Goal: Task Accomplishment & Management: Manage account settings

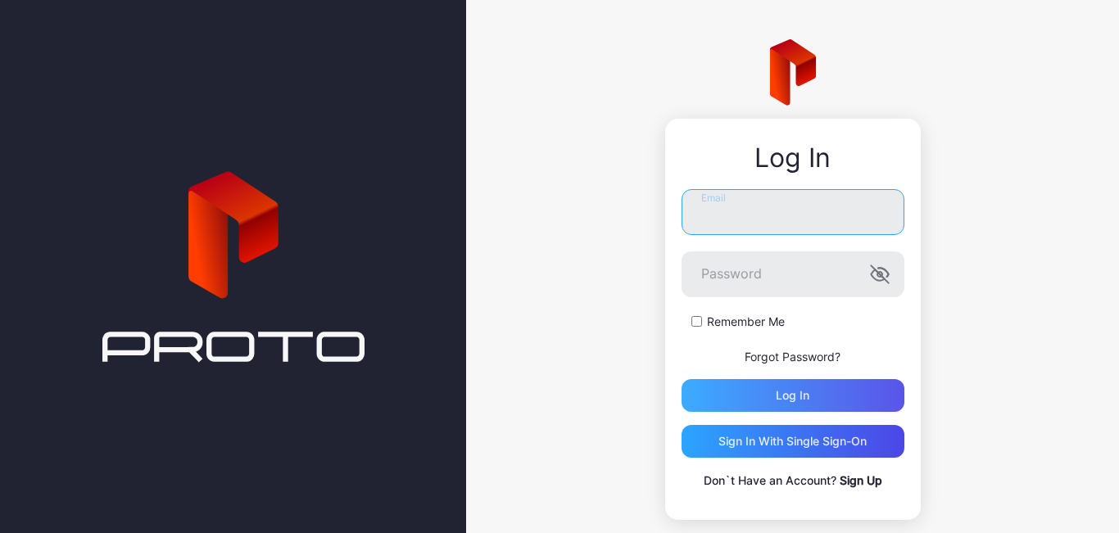
type input "**********"
click at [749, 401] on div "Log in" at bounding box center [792, 395] width 223 height 33
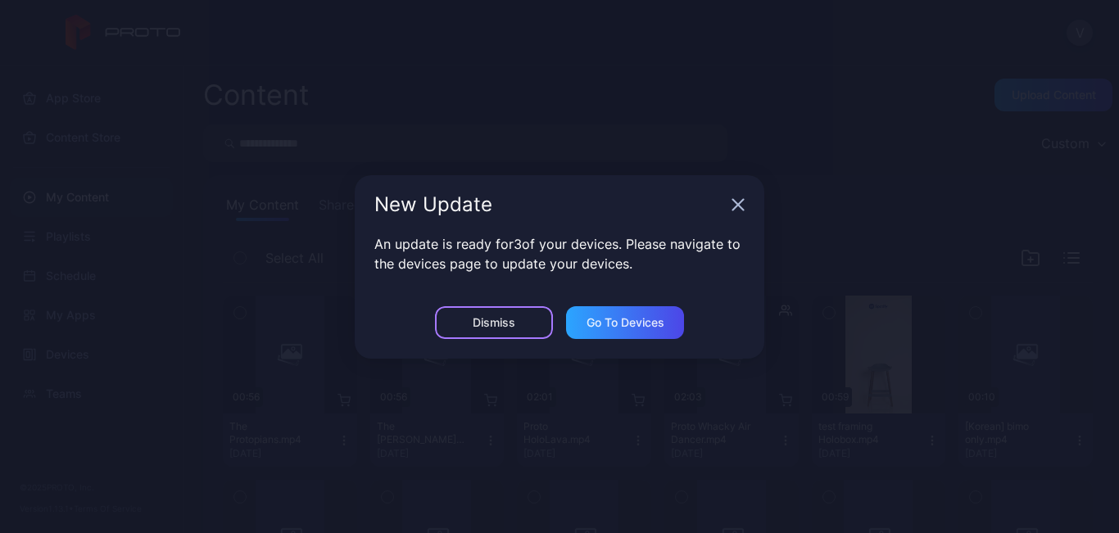
click at [517, 314] on div "Dismiss" at bounding box center [494, 322] width 118 height 33
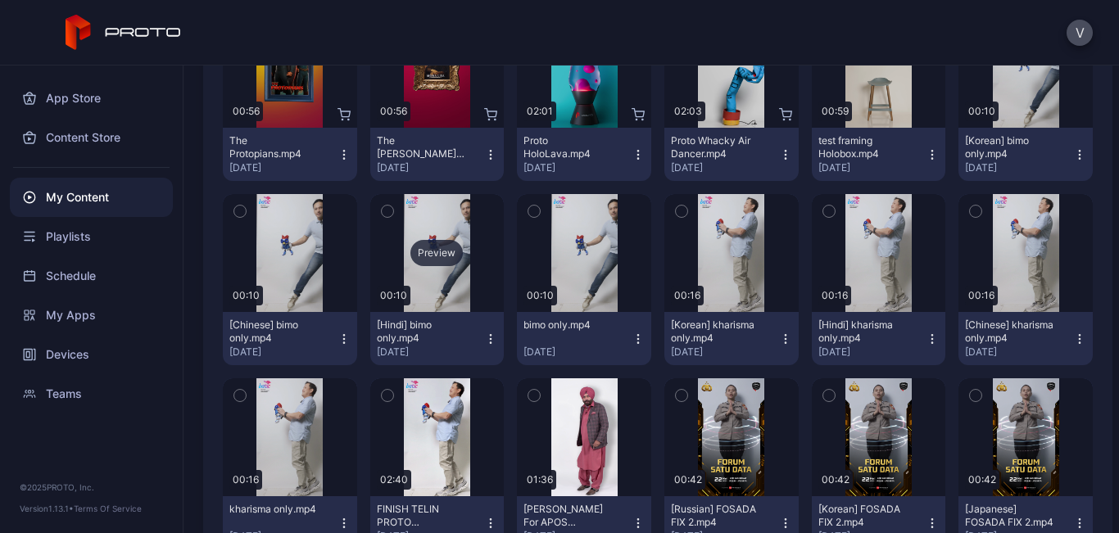
scroll to position [246, 0]
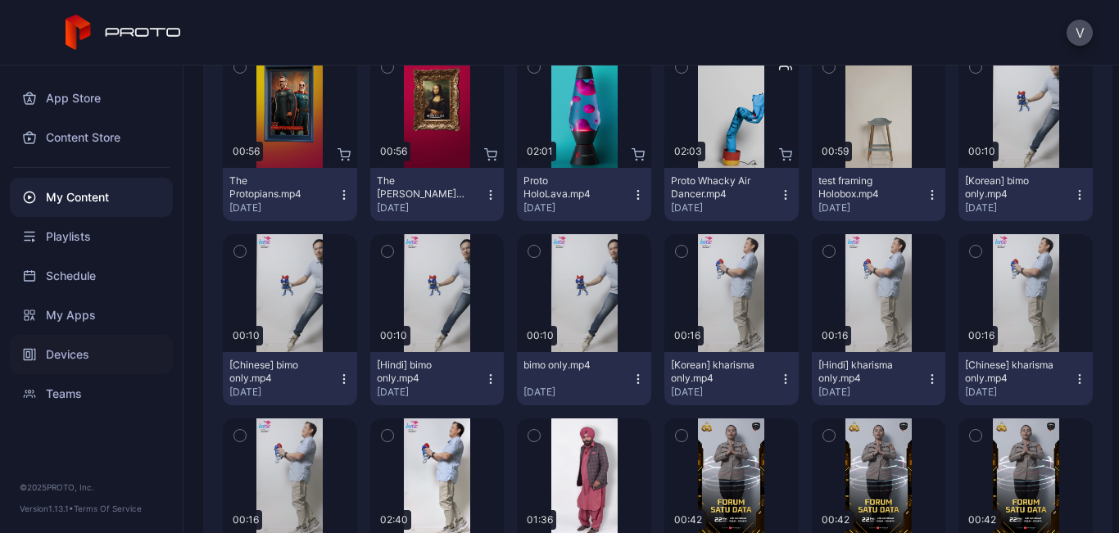
click at [115, 365] on div "Devices" at bounding box center [91, 354] width 163 height 39
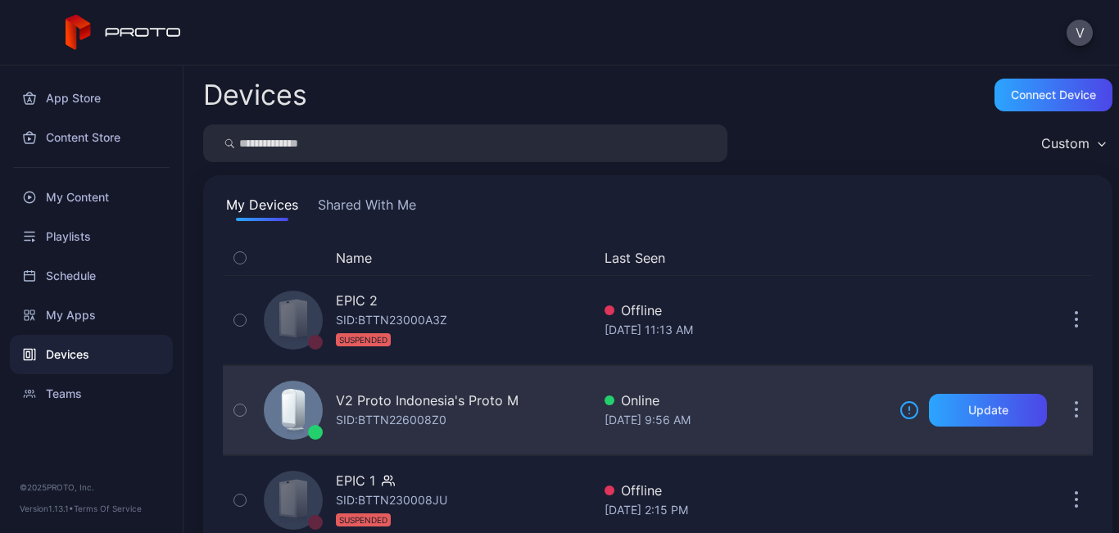
scroll to position [45, 0]
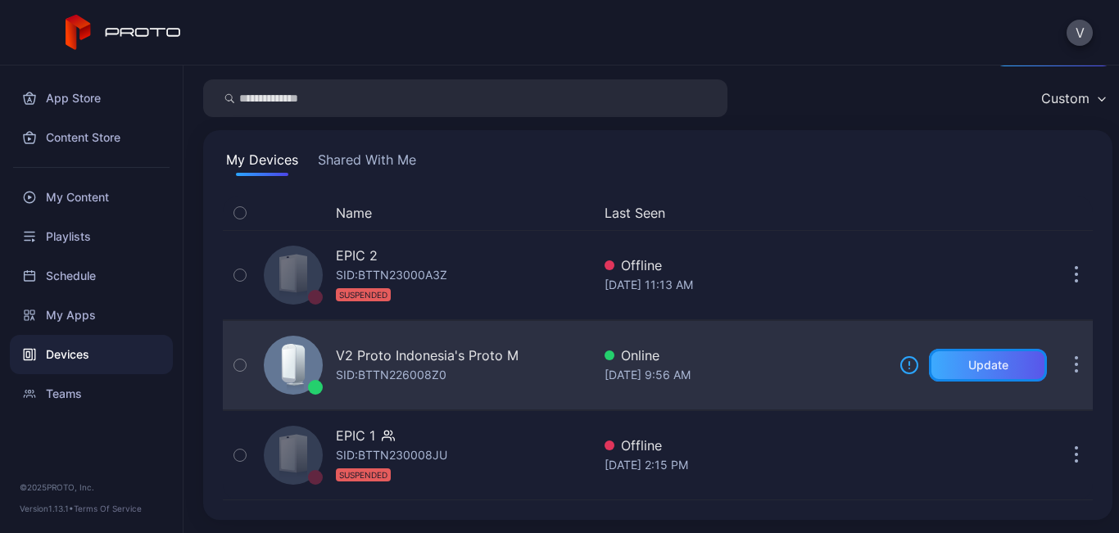
click at [1017, 373] on div "Update" at bounding box center [988, 365] width 118 height 33
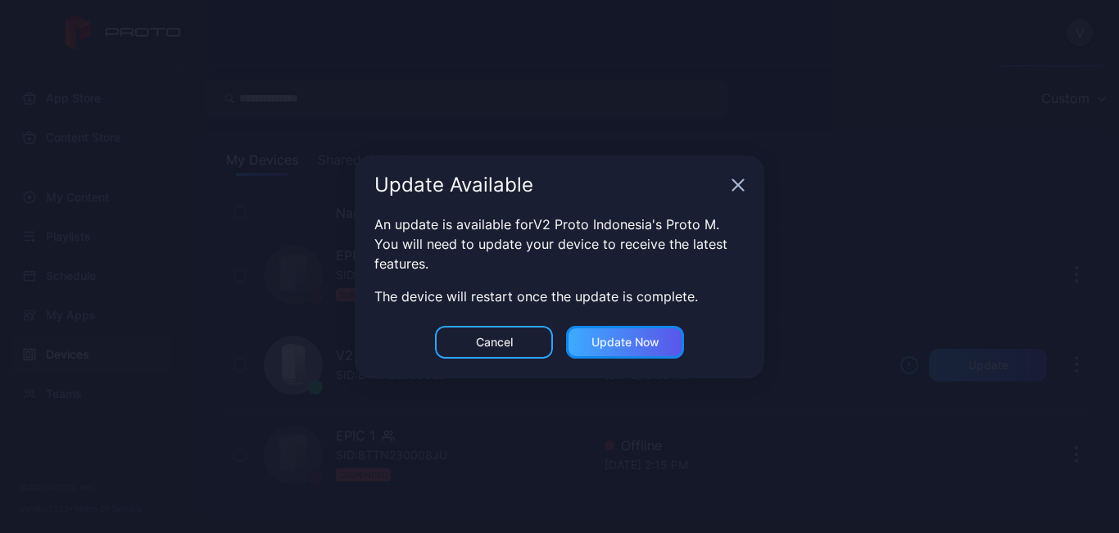
drag, startPoint x: 632, startPoint y: 333, endPoint x: 640, endPoint y: 336, distance: 8.6
click at [638, 336] on div "Update now" at bounding box center [625, 342] width 118 height 33
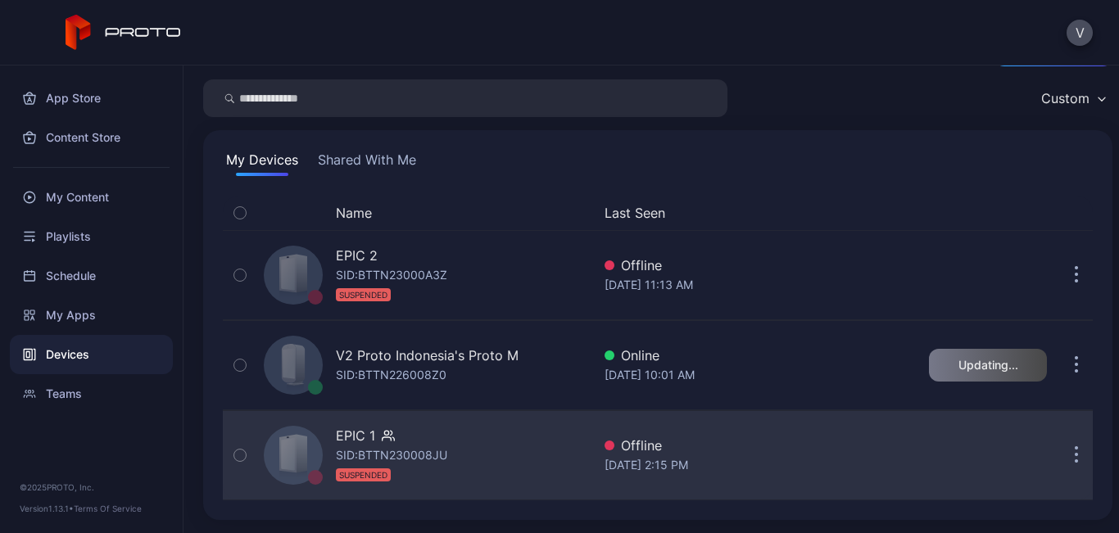
click at [470, 453] on div "EPIC 1 SID: BTTN230008JU SUSPENDED" at bounding box center [424, 455] width 334 height 82
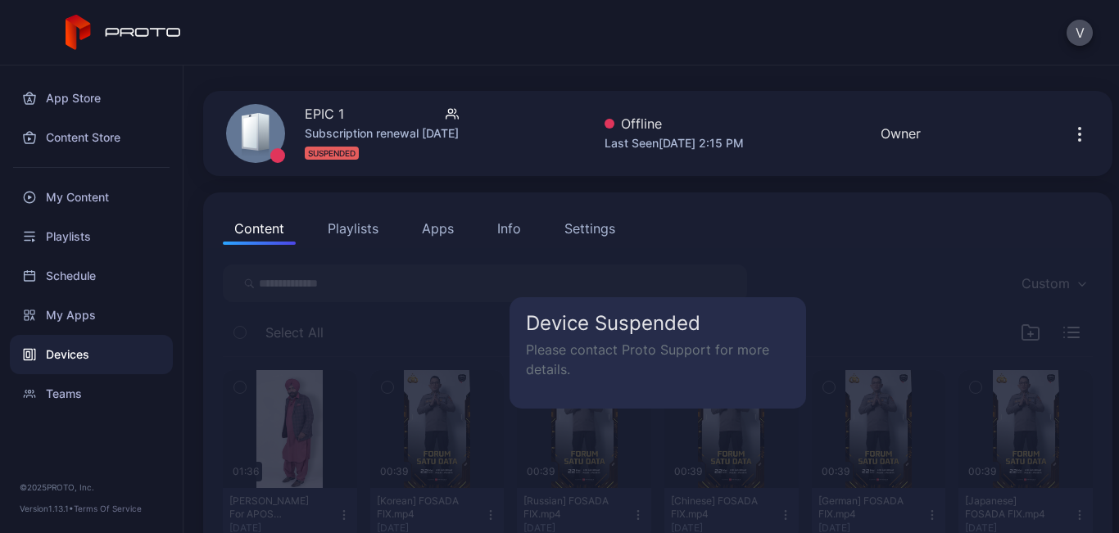
scroll to position [82, 0]
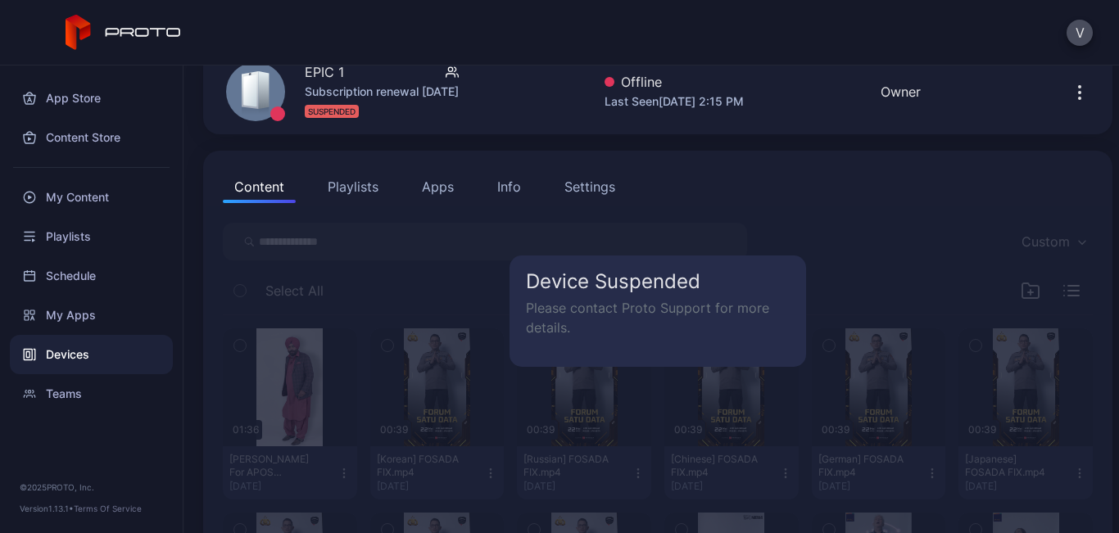
click at [1070, 97] on icon "button" at bounding box center [1080, 93] width 20 height 20
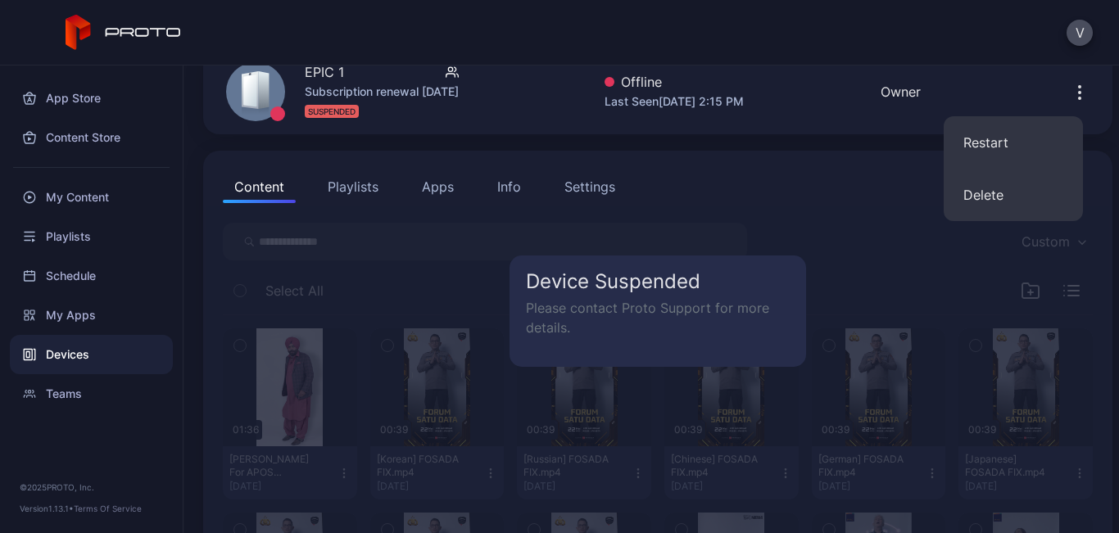
click at [1070, 97] on icon "button" at bounding box center [1080, 93] width 20 height 20
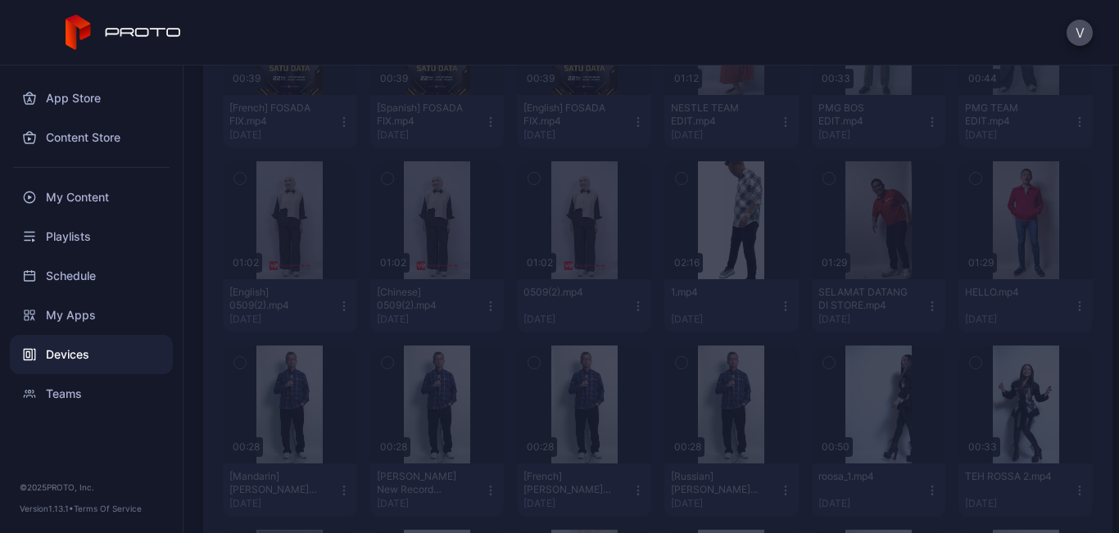
scroll to position [573, 0]
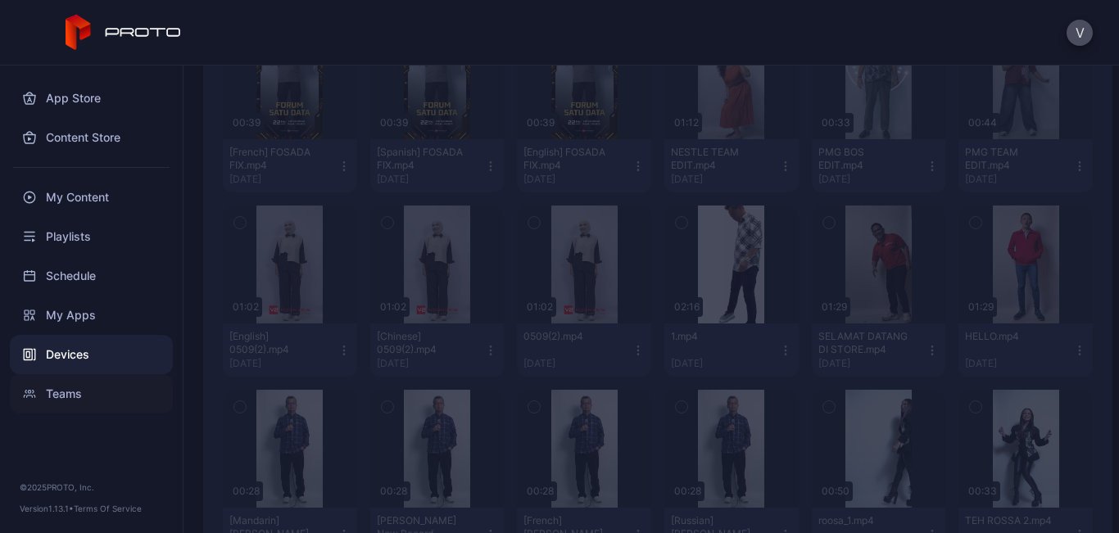
click at [104, 389] on div "Teams" at bounding box center [91, 393] width 163 height 39
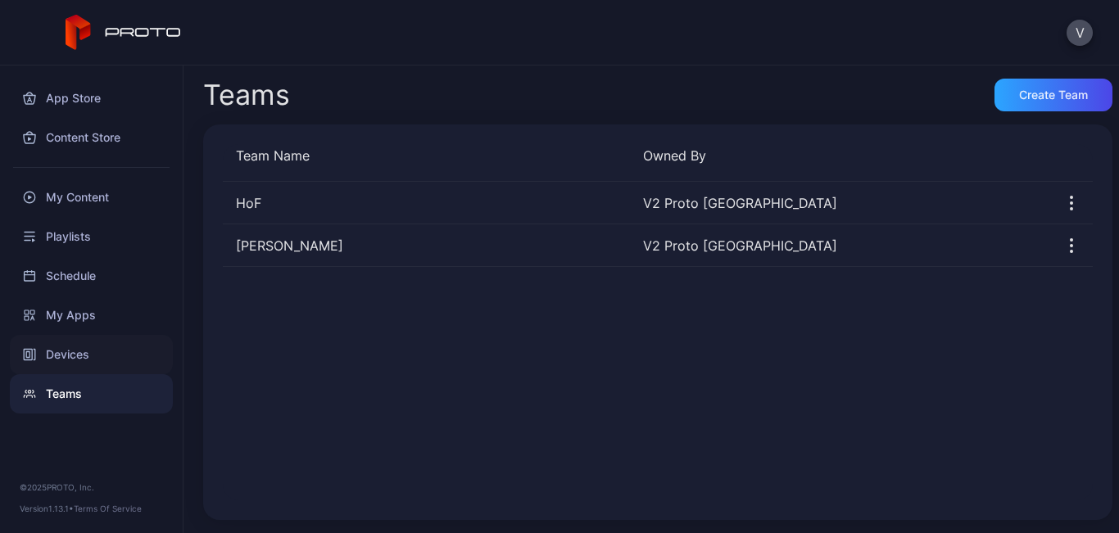
click at [119, 349] on div "Devices" at bounding box center [91, 354] width 163 height 39
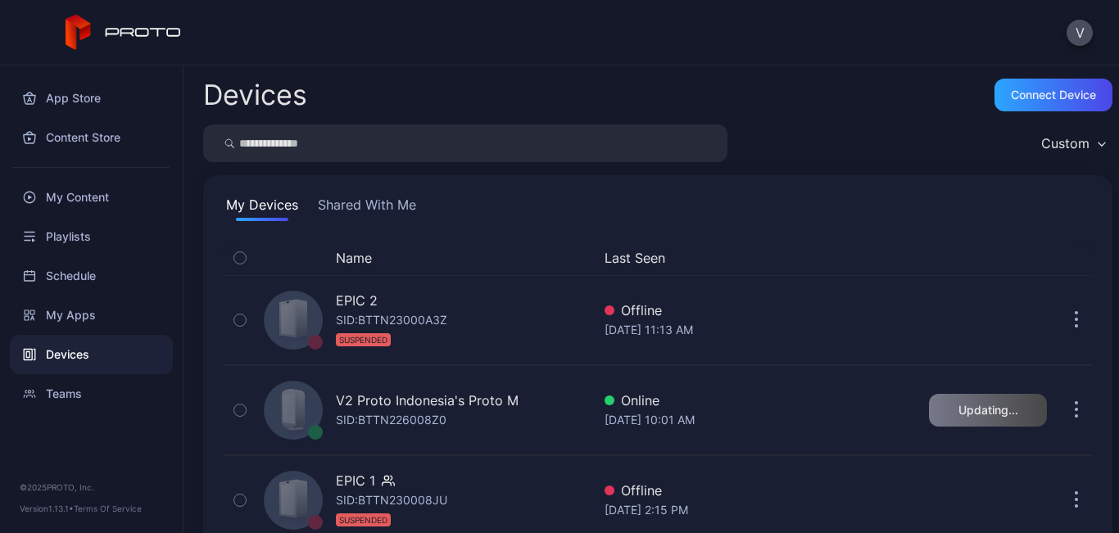
scroll to position [45, 0]
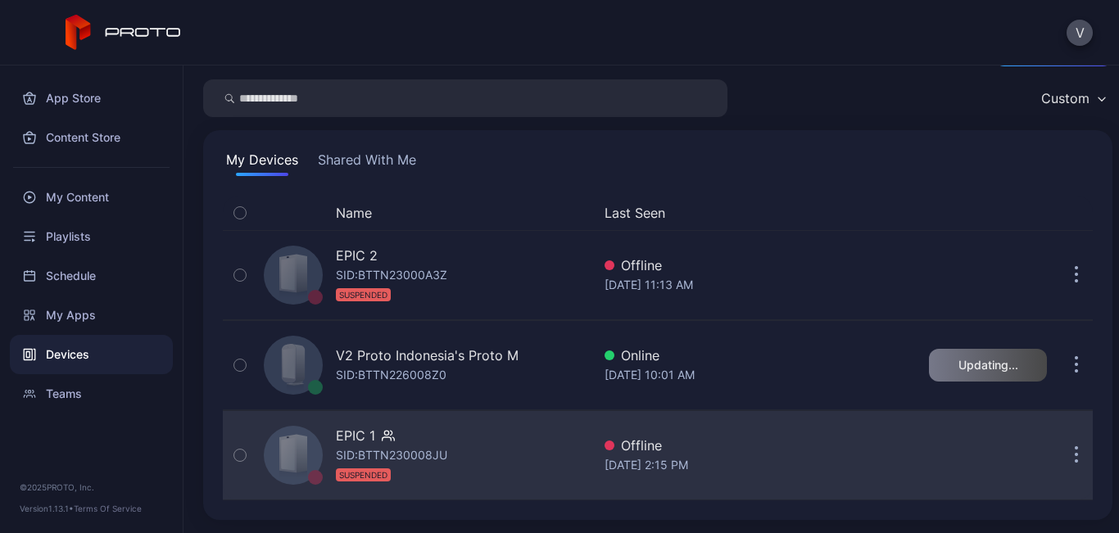
click at [1075, 452] on icon "button" at bounding box center [1077, 455] width 4 height 19
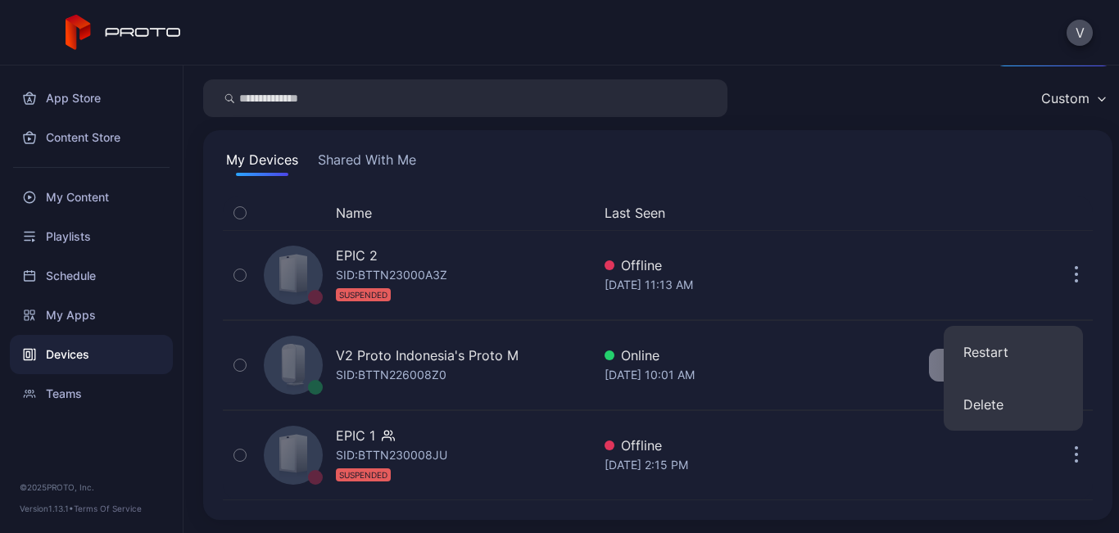
click at [860, 169] on div "My Devices Shared With Me" at bounding box center [658, 163] width 870 height 26
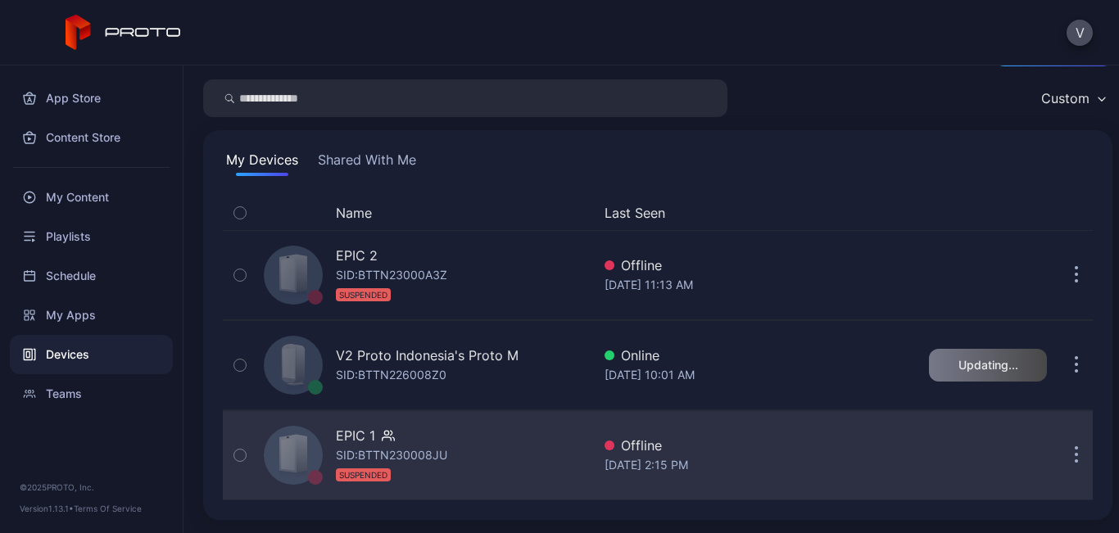
click at [677, 452] on div "Offline" at bounding box center [745, 446] width 282 height 20
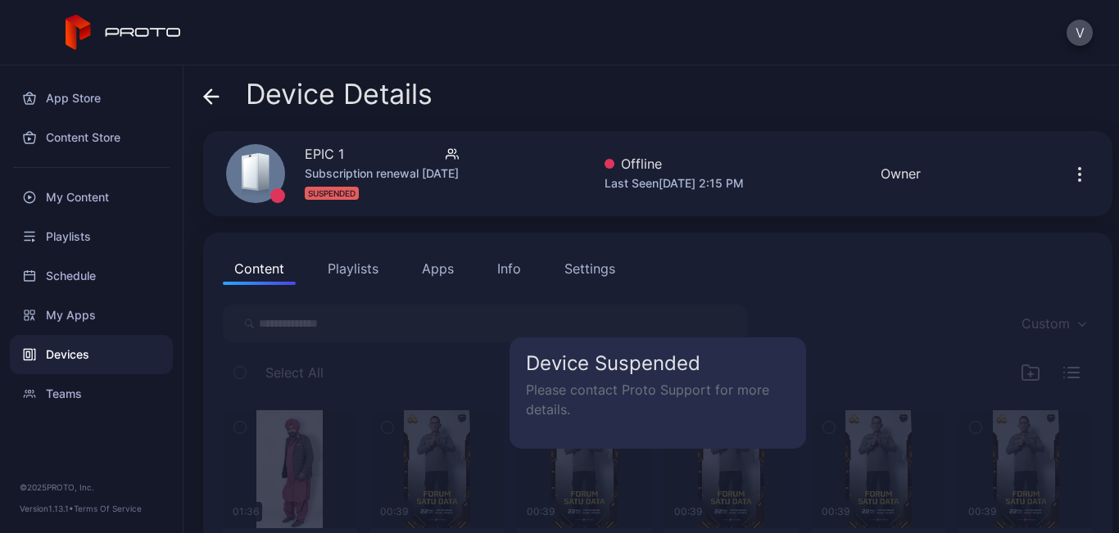
click at [205, 91] on icon at bounding box center [211, 96] width 16 height 16
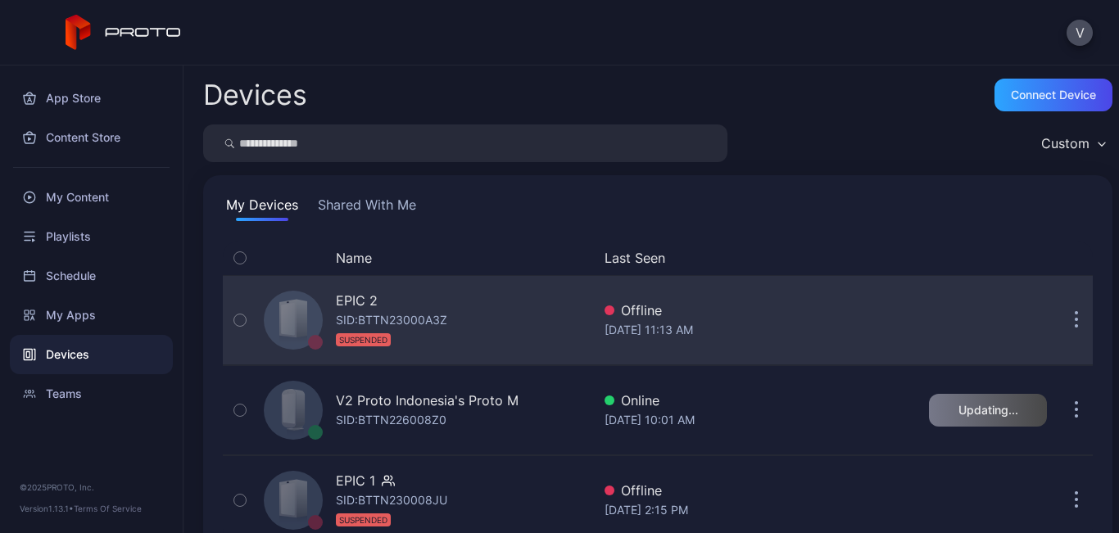
scroll to position [45, 0]
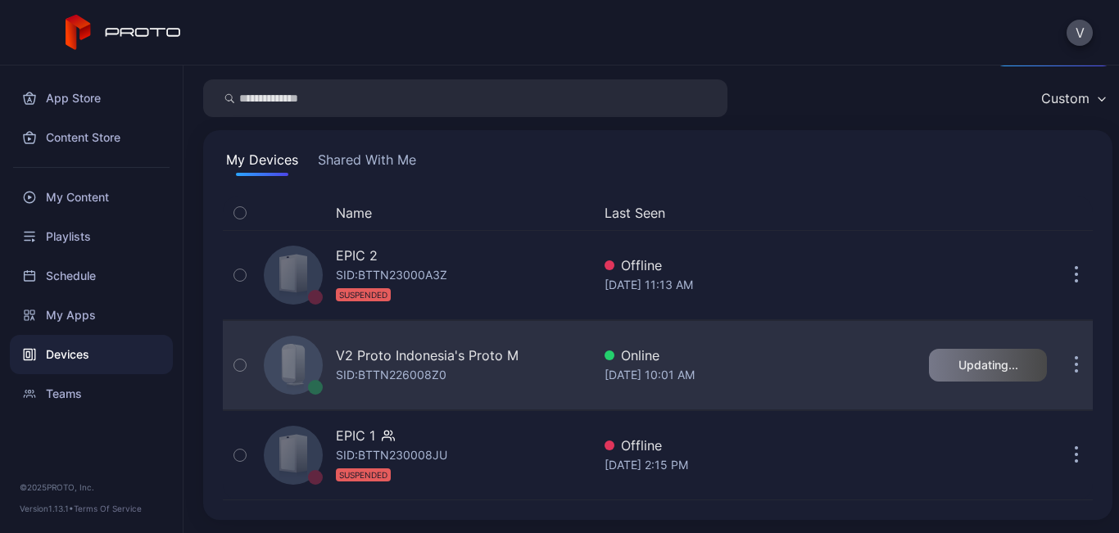
click at [376, 380] on div "SID: BTTN226008Z0" at bounding box center [391, 375] width 111 height 20
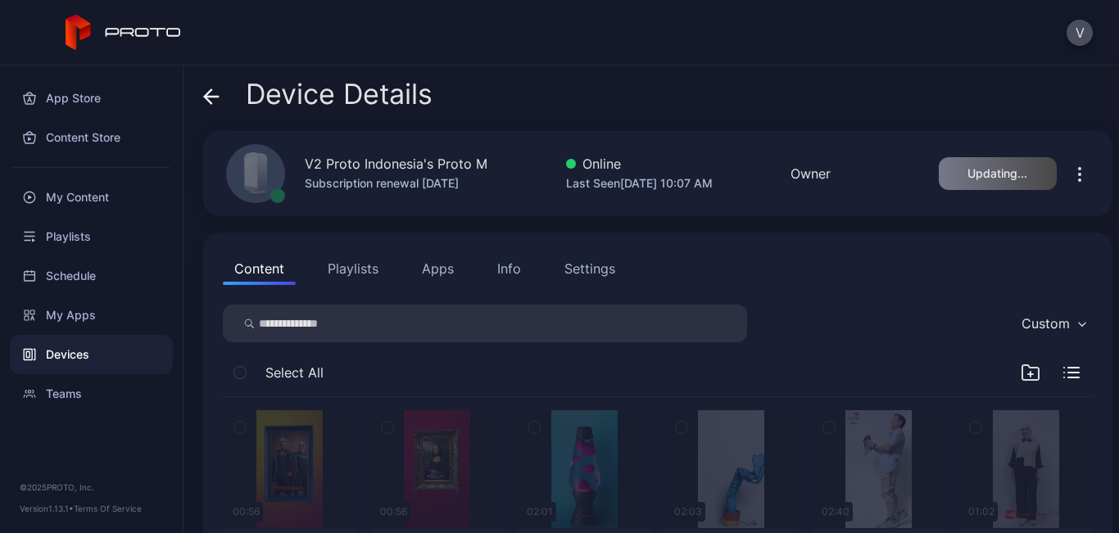
click at [1070, 170] on icon "button" at bounding box center [1080, 175] width 20 height 20
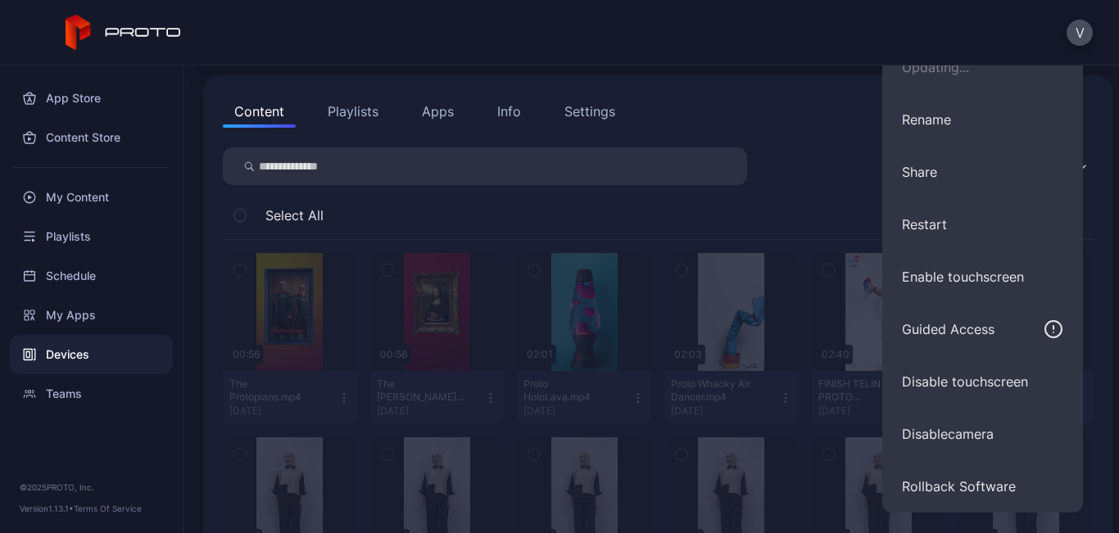
scroll to position [164, 0]
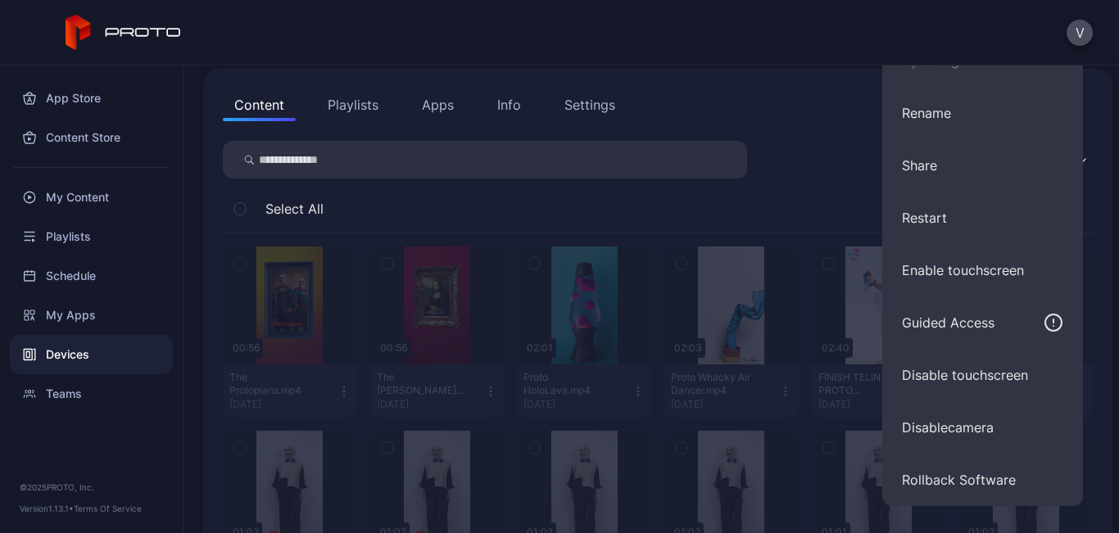
click at [804, 111] on div "Content Playlists Apps Info Settings" at bounding box center [658, 104] width 870 height 33
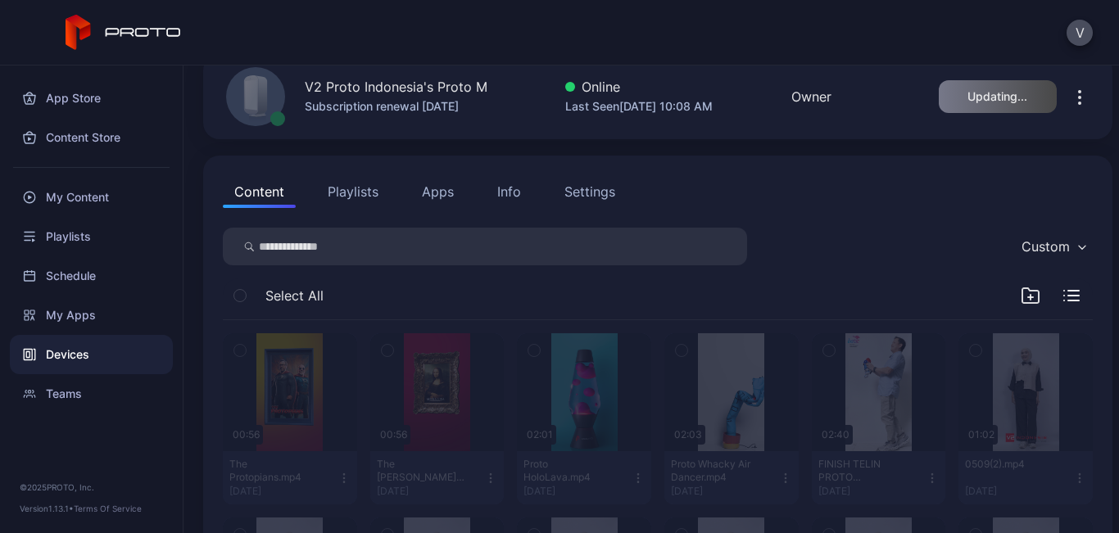
scroll to position [0, 0]
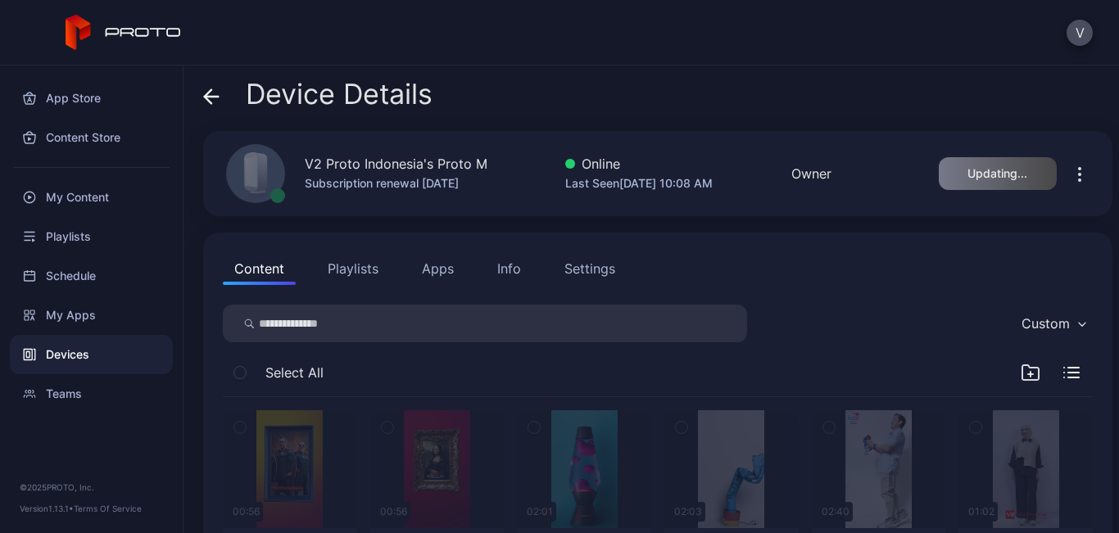
click at [109, 351] on div "Devices" at bounding box center [91, 354] width 163 height 39
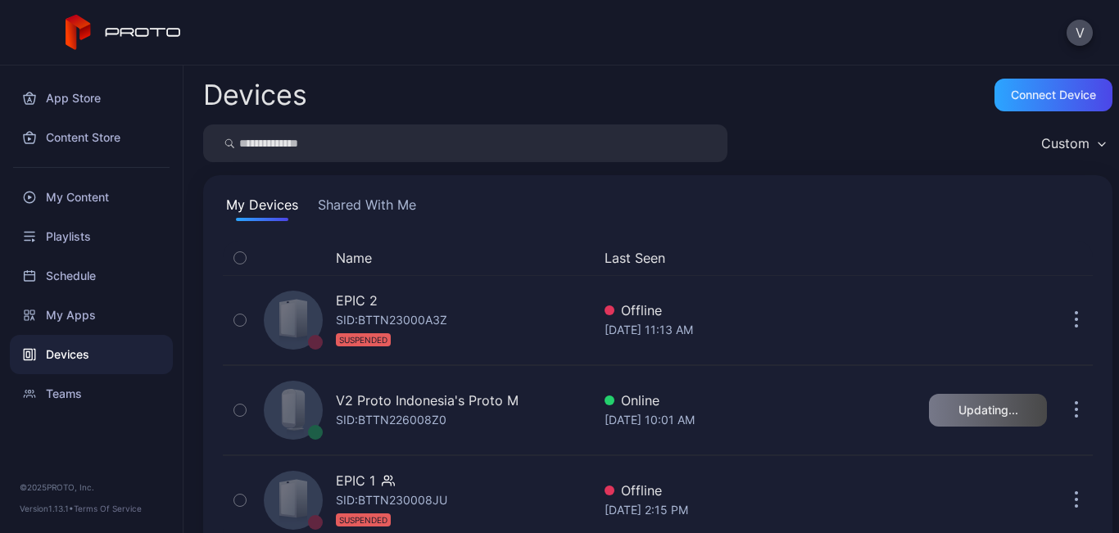
scroll to position [45, 0]
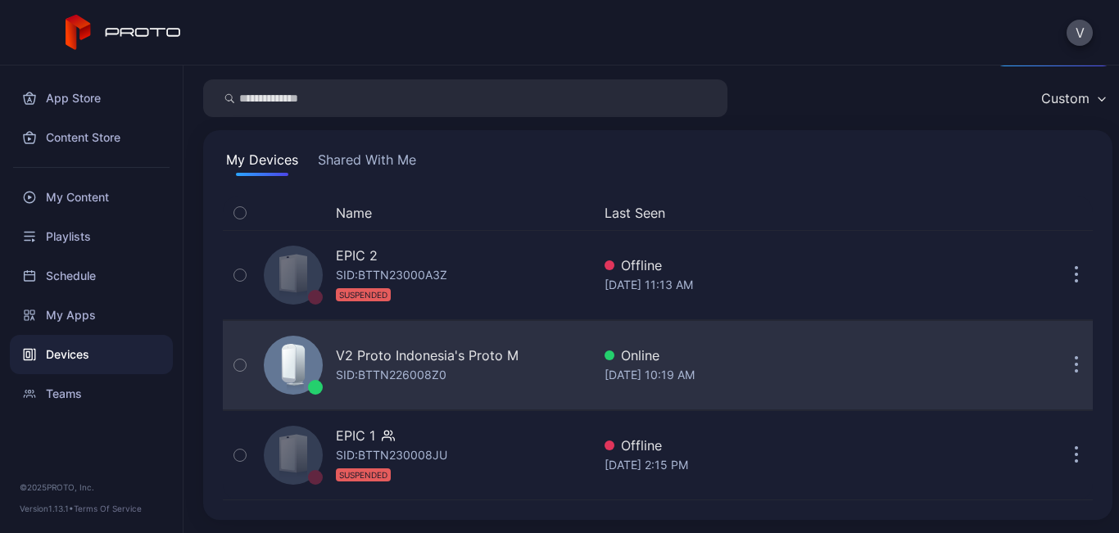
click at [841, 342] on div "V2 Proto Indonesia's Proto M SID: BTTN226008Z0 Online [DATE] 10:19 AM" at bounding box center [658, 365] width 870 height 82
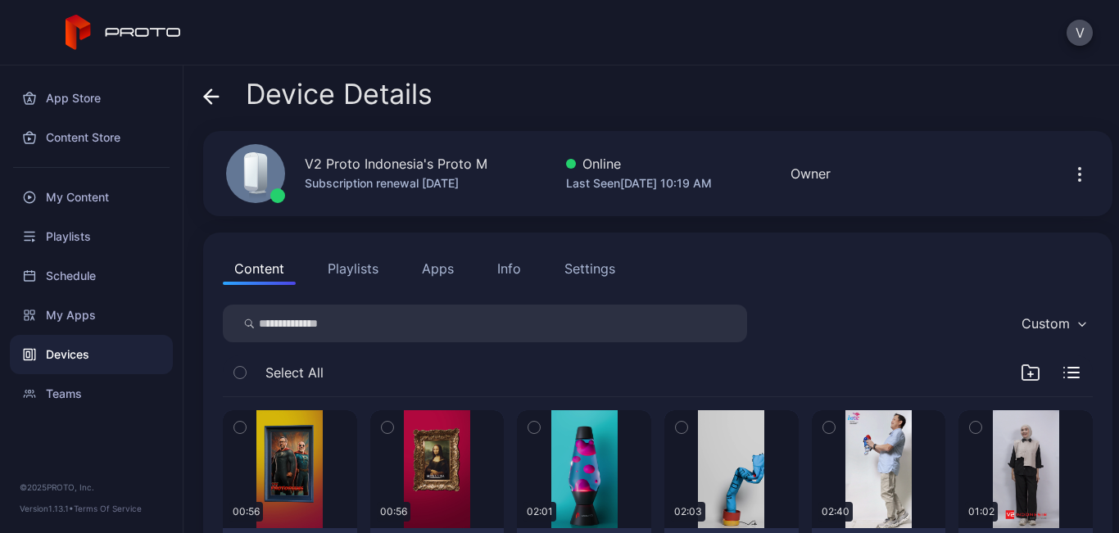
click at [336, 278] on button "Playlists" at bounding box center [353, 268] width 74 height 33
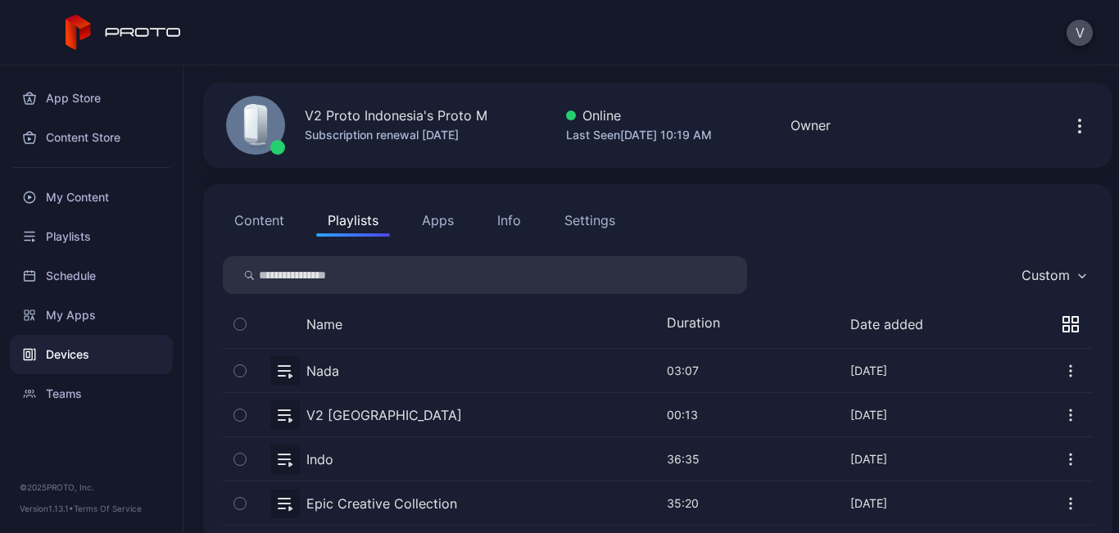
scroll to position [74, 0]
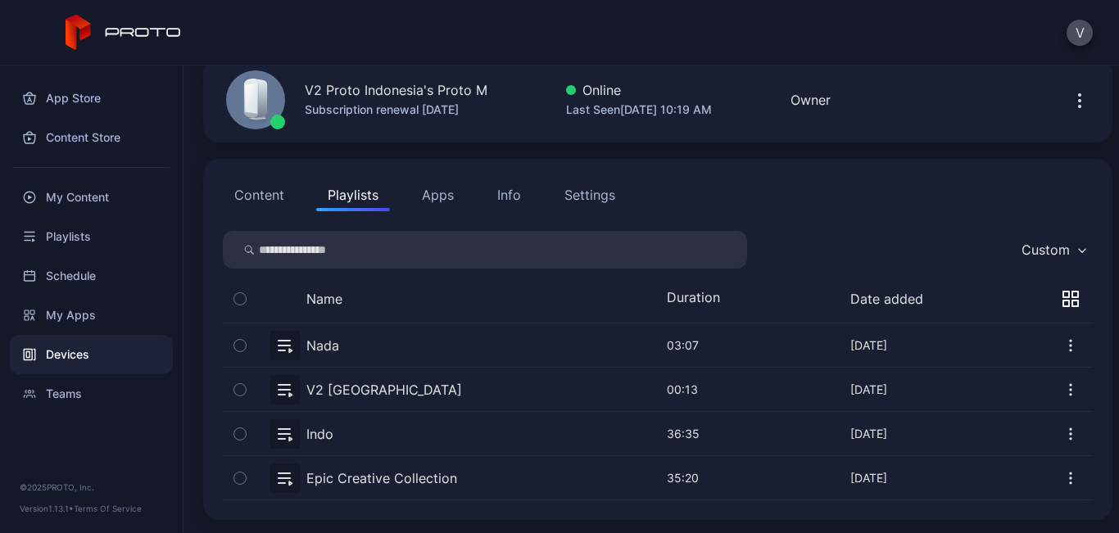
click at [1063, 296] on icon "button" at bounding box center [1066, 295] width 6 height 6
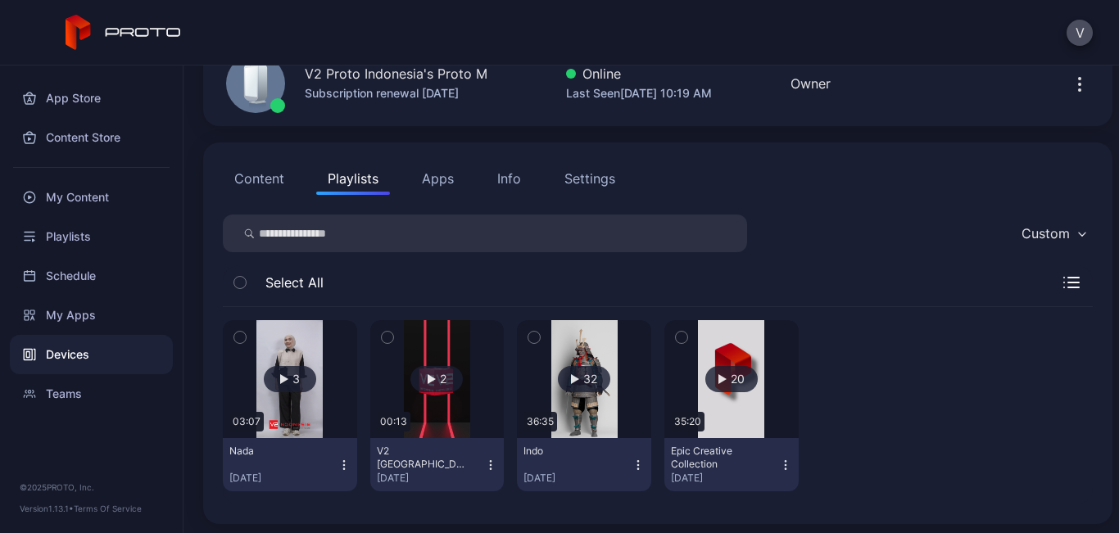
scroll to position [94, 0]
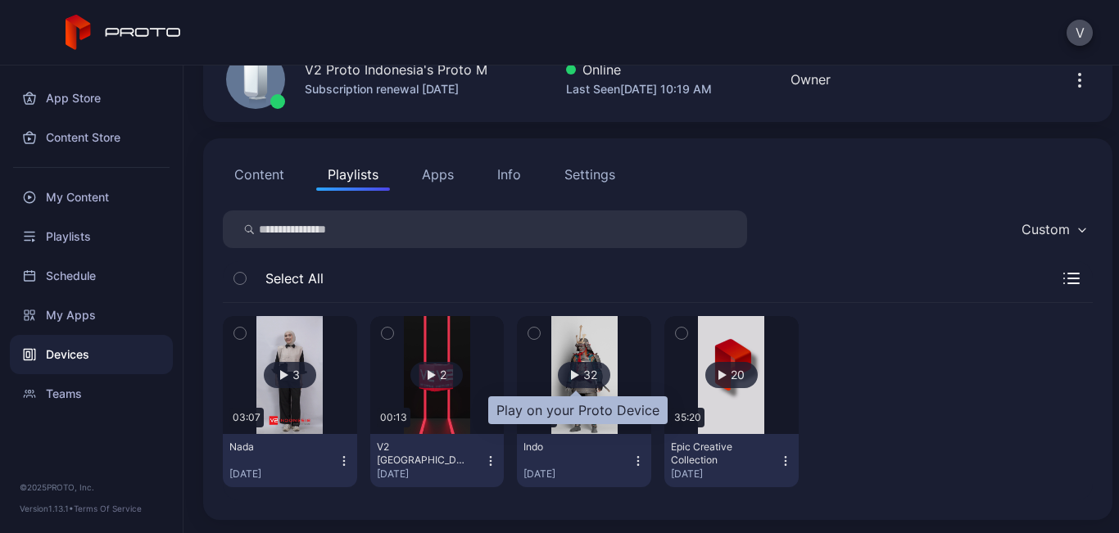
click at [571, 370] on div "button" at bounding box center [575, 375] width 8 height 10
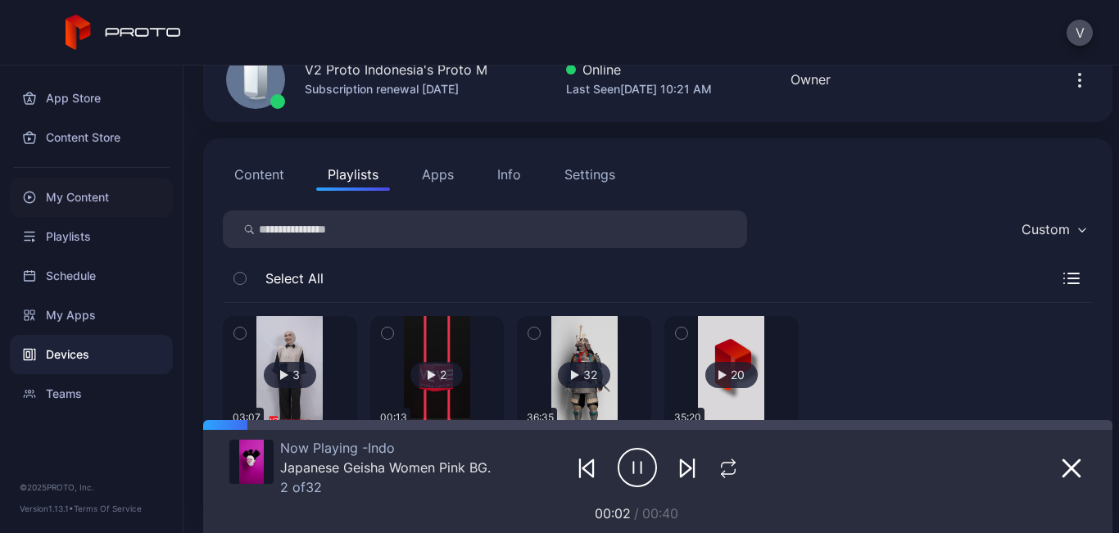
click at [62, 183] on div "My Content" at bounding box center [91, 197] width 163 height 39
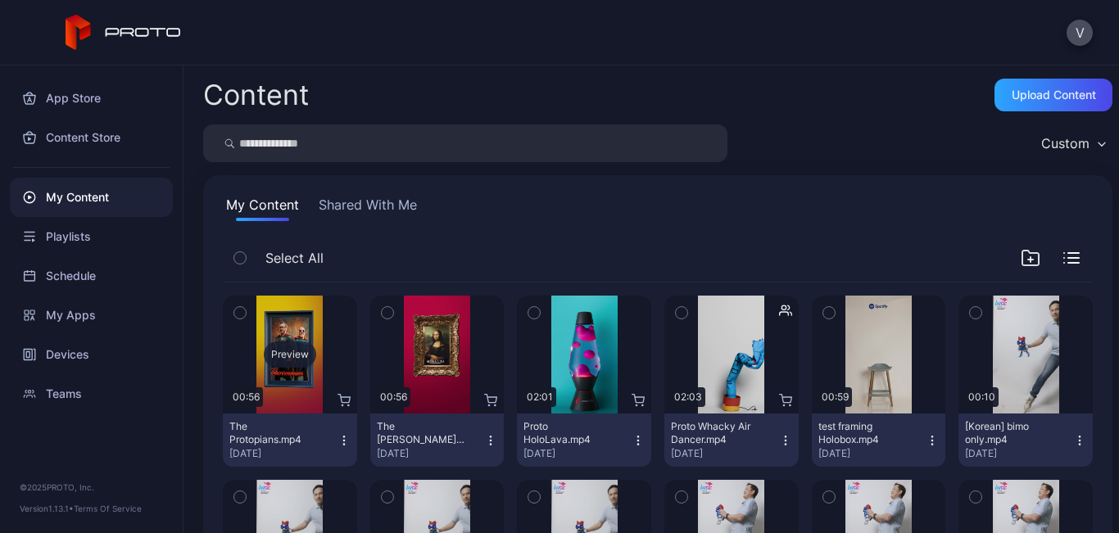
click at [288, 352] on div "Preview" at bounding box center [290, 355] width 52 height 26
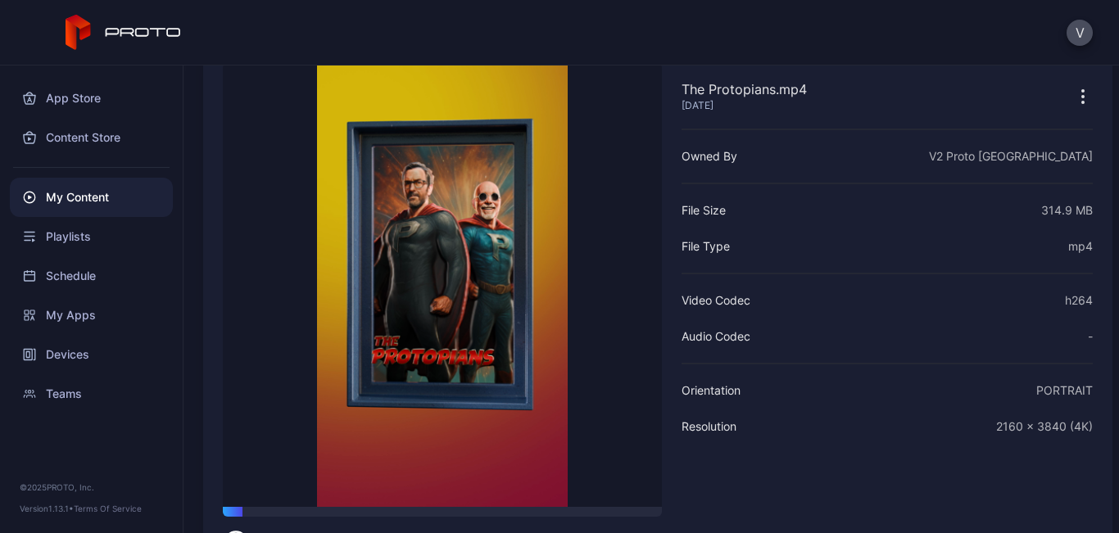
scroll to position [61, 0]
